Goal: Find specific page/section: Find specific page/section

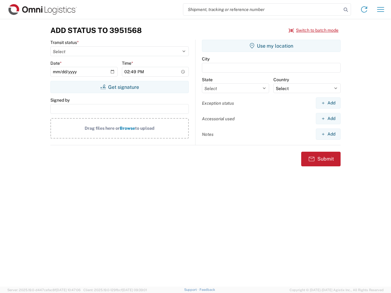
click at [262, 9] on input "search" at bounding box center [262, 10] width 158 height 12
click at [346, 10] on icon at bounding box center [345, 9] width 9 height 9
click at [364, 9] on icon at bounding box center [364, 10] width 10 height 10
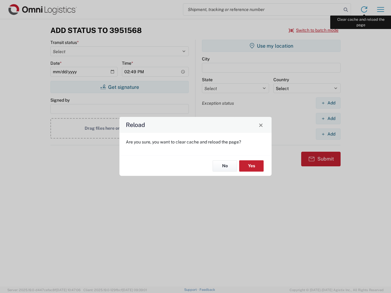
click at [380, 9] on div "Reload Are you sure, you want to clear cache and reload the page? No Yes" at bounding box center [195, 146] width 391 height 293
click at [314, 30] on div "Reload Are you sure, you want to clear cache and reload the page? No Yes" at bounding box center [195, 146] width 391 height 293
click at [119, 87] on div "Reload Are you sure, you want to clear cache and reload the page? No Yes" at bounding box center [195, 146] width 391 height 293
click at [271, 46] on div "Reload Are you sure, you want to clear cache and reload the page? No Yes" at bounding box center [195, 146] width 391 height 293
click at [328, 103] on div "Reload Are you sure, you want to clear cache and reload the page? No Yes" at bounding box center [195, 146] width 391 height 293
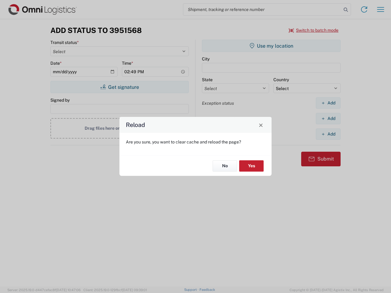
click at [328, 118] on div "Reload Are you sure, you want to clear cache and reload the page? No Yes" at bounding box center [195, 146] width 391 height 293
click at [328, 134] on div "Reload Are you sure, you want to clear cache and reload the page? No Yes" at bounding box center [195, 146] width 391 height 293
